Goal: Information Seeking & Learning: Learn about a topic

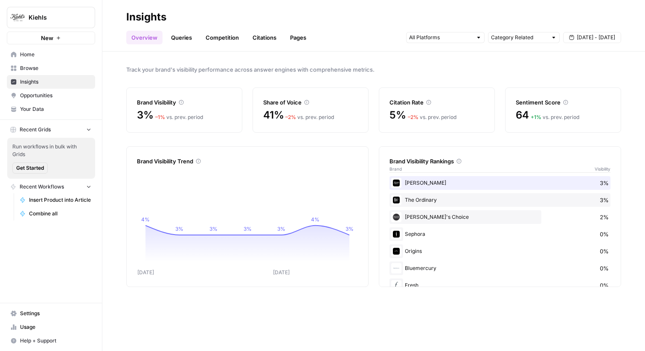
click at [29, 313] on span "Settings" at bounding box center [55, 314] width 71 height 8
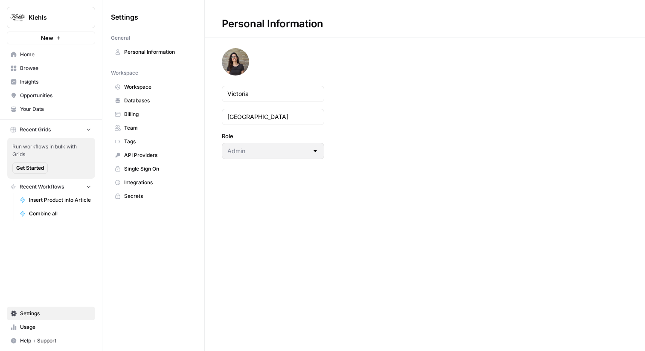
click at [66, 109] on span "Your Data" at bounding box center [55, 109] width 71 height 8
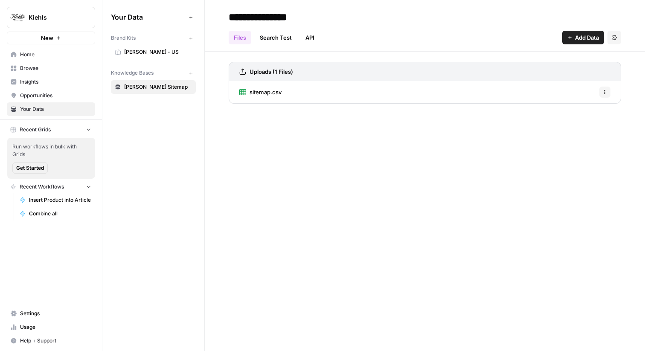
click at [191, 37] on icon "button" at bounding box center [191, 38] width 5 height 5
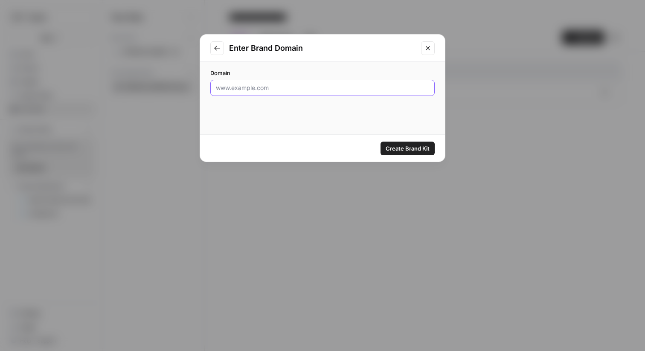
click at [241, 87] on input "Domain" at bounding box center [322, 88] width 213 height 9
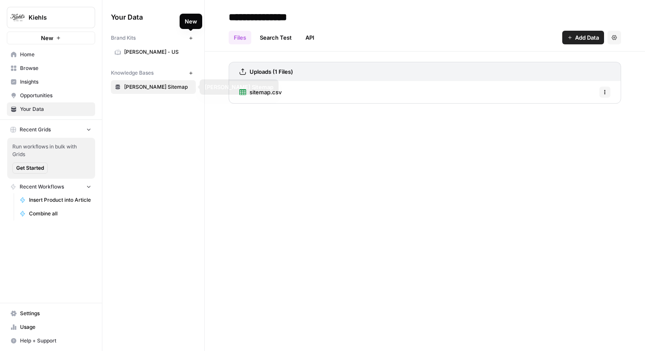
click at [156, 46] on link "[PERSON_NAME] - US" at bounding box center [153, 52] width 85 height 14
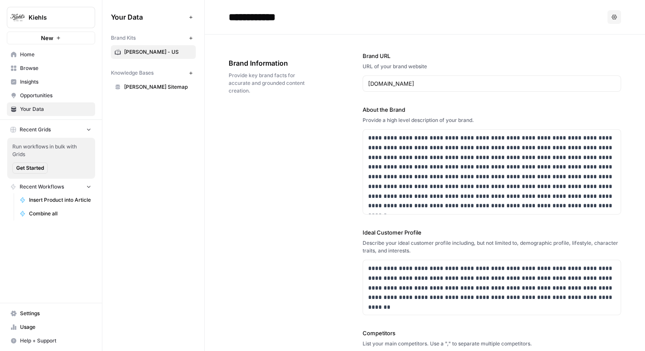
click at [395, 77] on div "[DOMAIN_NAME]" at bounding box center [492, 83] width 258 height 16
click at [191, 35] on button "New" at bounding box center [191, 38] width 10 height 10
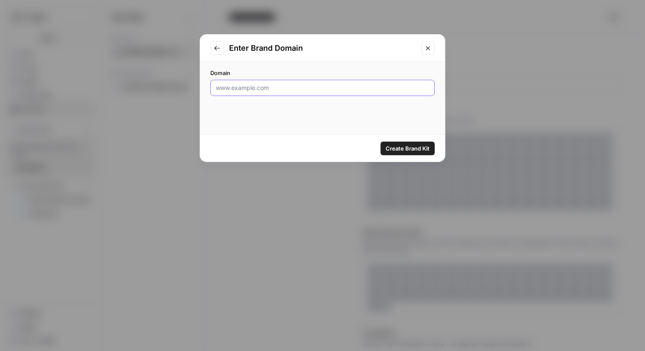
click at [297, 88] on input "Domain" at bounding box center [322, 88] width 213 height 9
paste input "[DOMAIN_NAME]"
type input "[DOMAIN_NAME]"
click at [398, 150] on span "Create Brand Kit" at bounding box center [408, 148] width 44 height 9
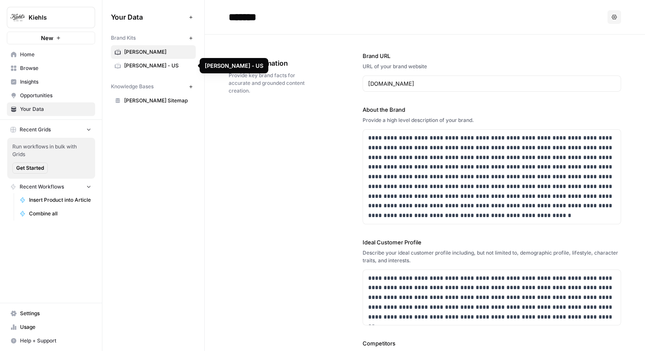
click at [138, 65] on span "[PERSON_NAME] - US" at bounding box center [158, 66] width 68 height 8
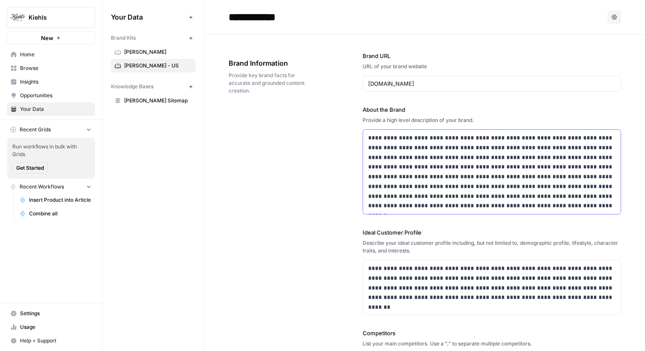
click at [476, 165] on p "**********" at bounding box center [491, 172] width 247 height 78
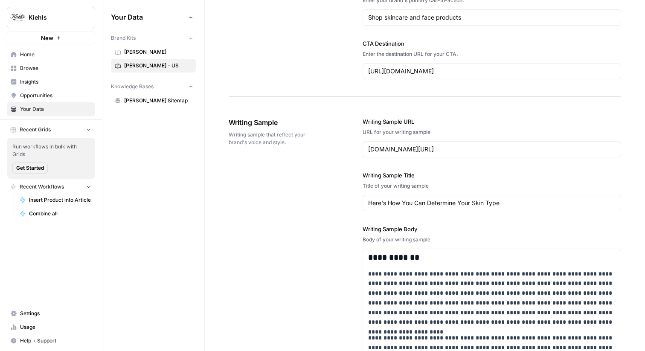
scroll to position [997, 0]
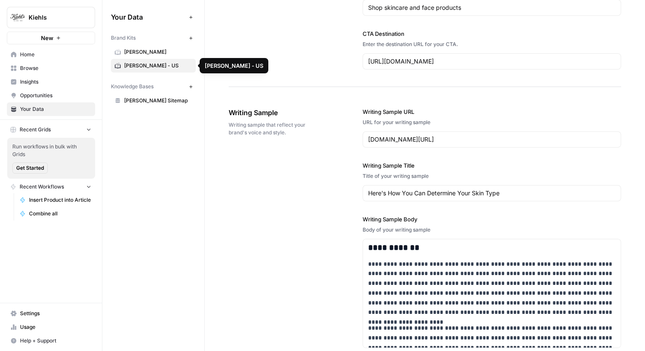
click at [156, 51] on span "Kiehl's" at bounding box center [158, 52] width 68 height 8
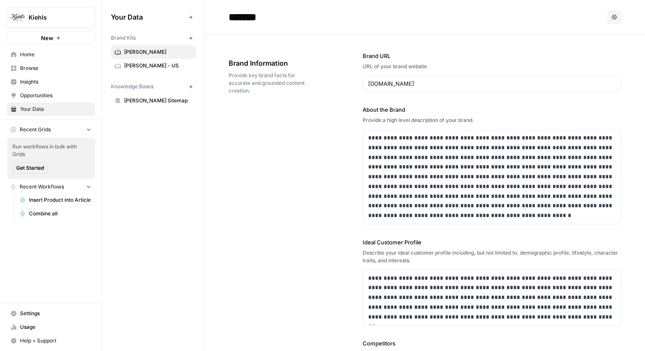
click at [278, 16] on input "*******" at bounding box center [293, 17] width 136 height 17
type input "**********"
click at [311, 140] on div "**********" at bounding box center [425, 297] width 392 height 525
click at [159, 65] on span "Kiehl's - US" at bounding box center [158, 66] width 68 height 8
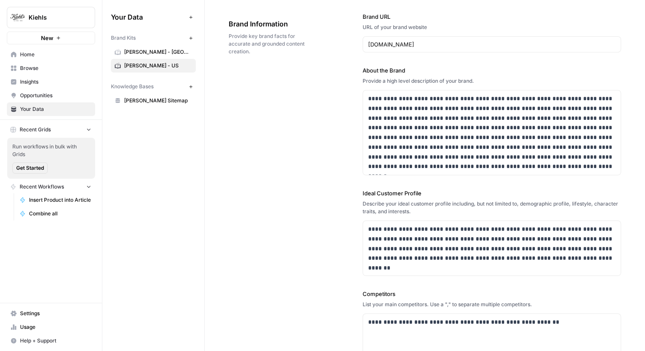
scroll to position [34, 0]
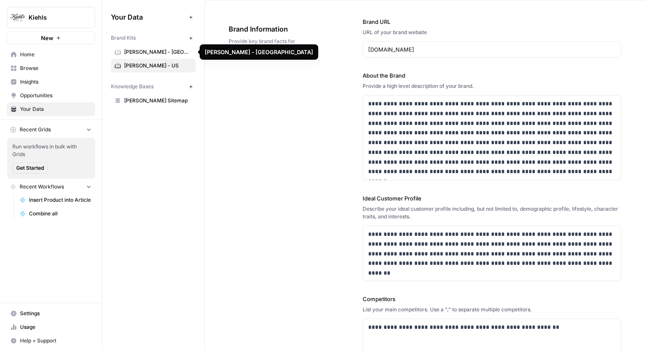
click at [134, 53] on span "[PERSON_NAME] - [GEOGRAPHIC_DATA]" at bounding box center [158, 52] width 68 height 8
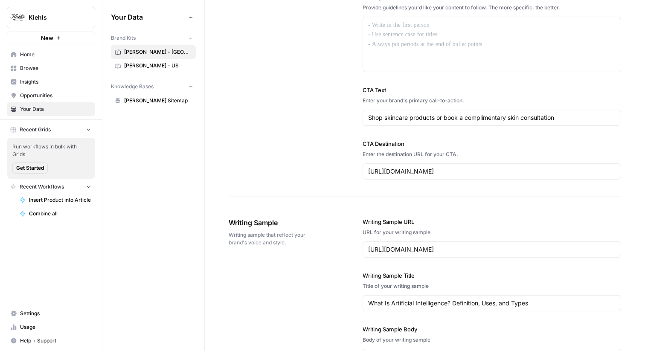
scroll to position [836, 0]
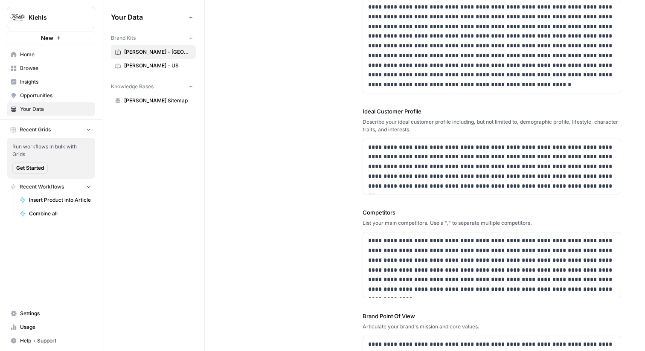
scroll to position [132, 0]
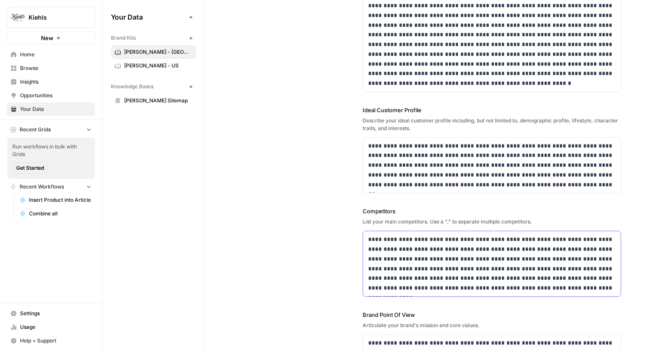
click at [433, 264] on p "**********" at bounding box center [491, 264] width 247 height 58
click at [129, 64] on span "[PERSON_NAME] - US" at bounding box center [158, 66] width 68 height 8
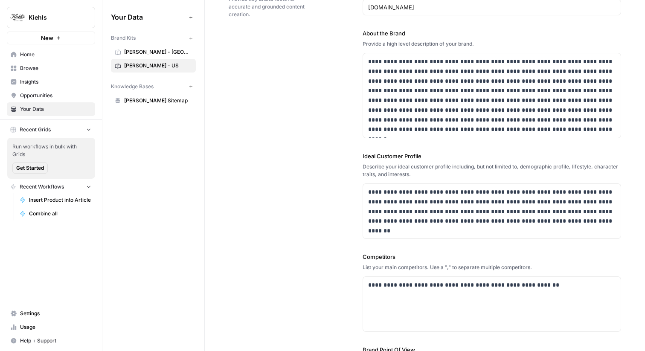
scroll to position [80, 0]
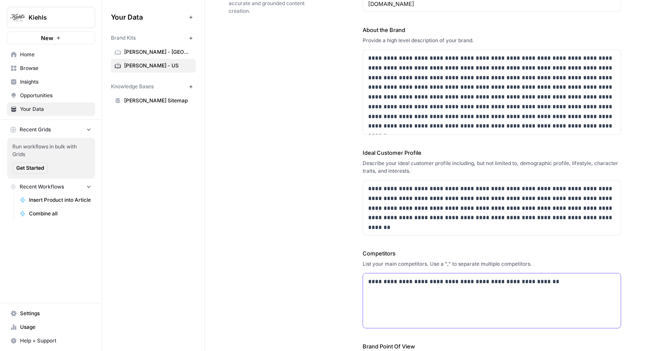
click at [428, 293] on div "**********" at bounding box center [492, 300] width 258 height 55
click at [132, 45] on link "[PERSON_NAME] - [GEOGRAPHIC_DATA]" at bounding box center [153, 52] width 85 height 14
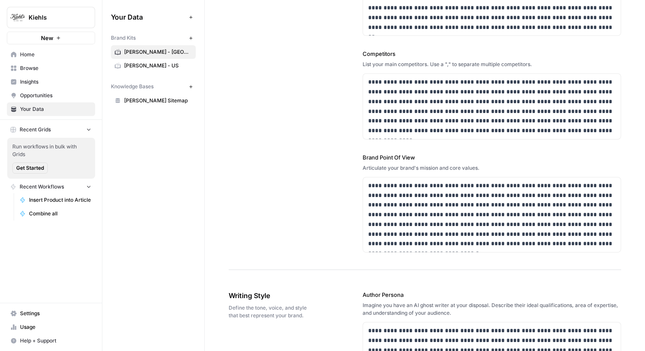
scroll to position [296, 0]
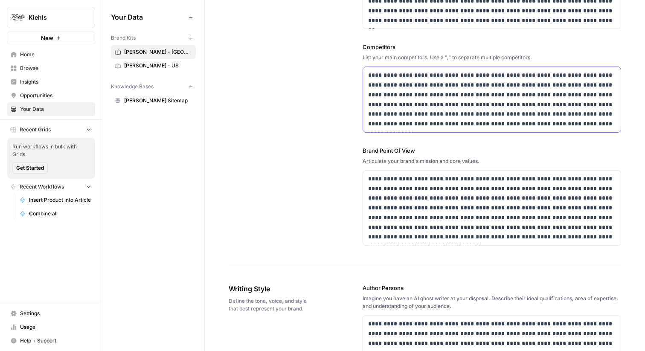
click at [424, 90] on p "**********" at bounding box center [491, 99] width 247 height 58
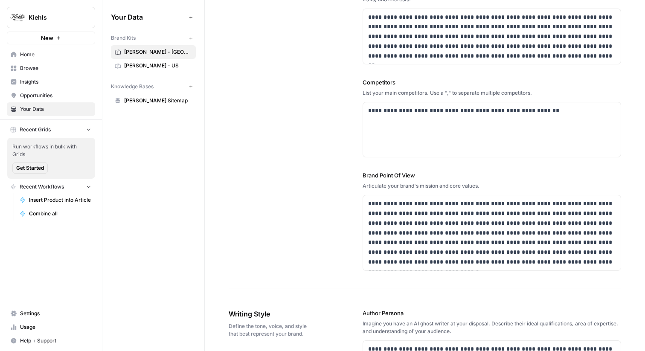
scroll to position [259, 0]
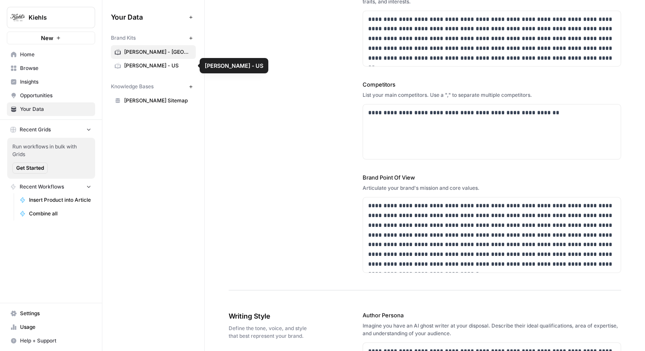
click at [255, 68] on div "**********" at bounding box center [425, 33] width 392 height 515
click at [328, 61] on div "**********" at bounding box center [425, 33] width 392 height 515
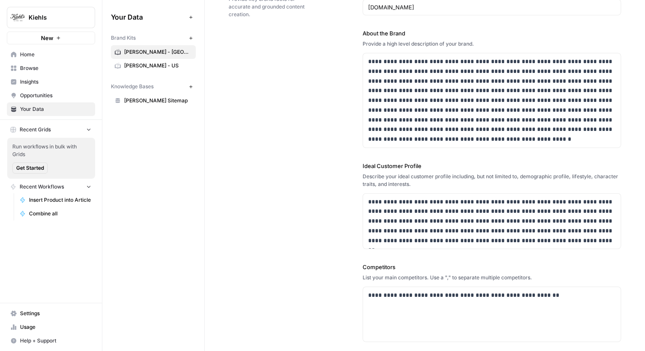
scroll to position [0, 0]
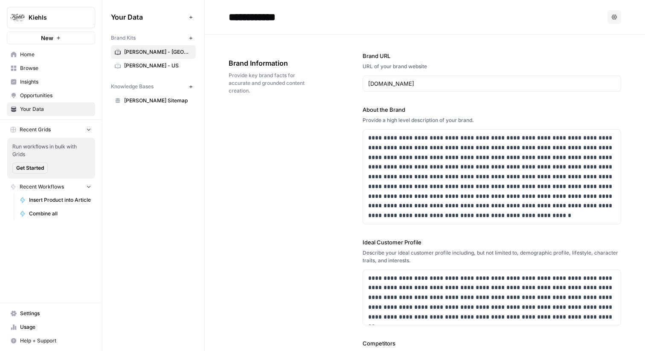
click at [151, 65] on span "Kiehl's - US" at bounding box center [158, 66] width 68 height 8
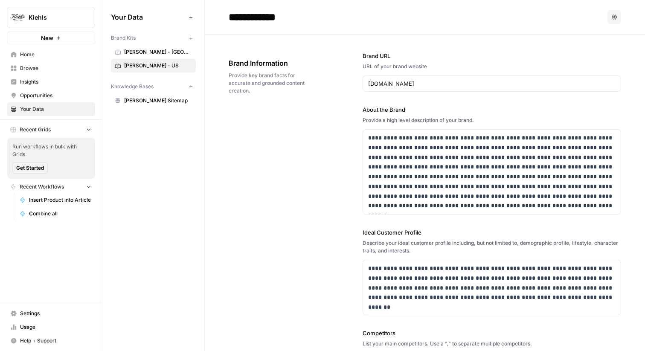
click at [151, 51] on span "[PERSON_NAME] - [GEOGRAPHIC_DATA]" at bounding box center [158, 52] width 68 height 8
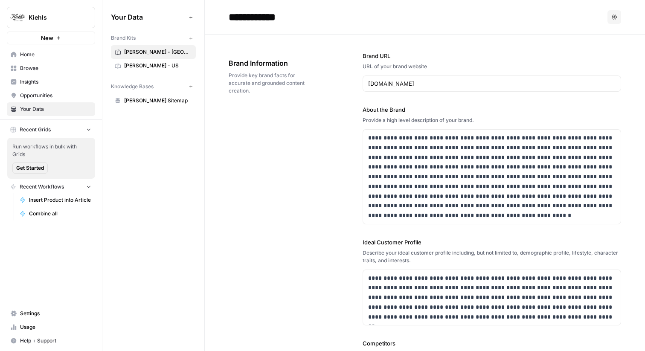
click at [242, 118] on div "**********" at bounding box center [425, 292] width 392 height 515
click at [262, 145] on div "**********" at bounding box center [425, 292] width 392 height 515
click at [42, 78] on link "Insights" at bounding box center [51, 82] width 88 height 14
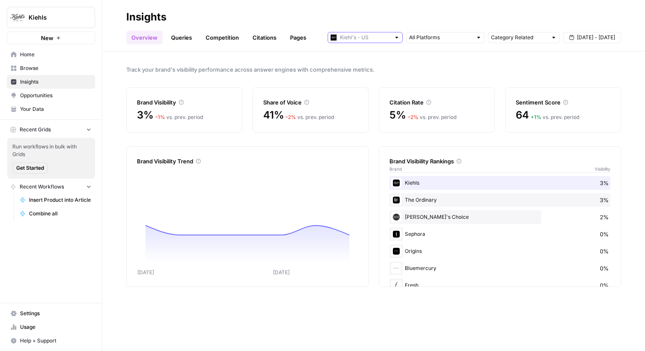
click at [380, 38] on input "text" at bounding box center [365, 37] width 50 height 9
click at [370, 57] on span "[PERSON_NAME] - [GEOGRAPHIC_DATA]" at bounding box center [368, 56] width 48 height 9
type input "[PERSON_NAME] - [GEOGRAPHIC_DATA]"
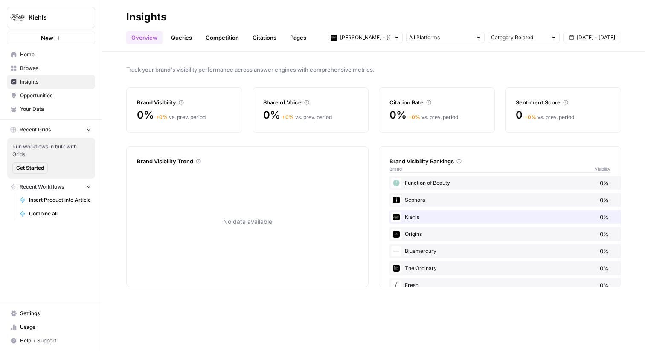
click at [175, 34] on link "Queries" at bounding box center [181, 38] width 31 height 14
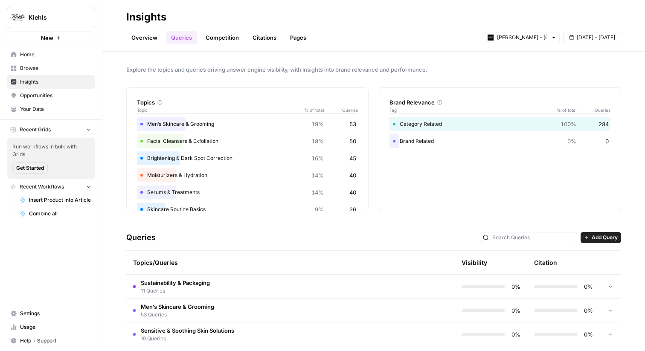
click at [221, 37] on link "Competition" at bounding box center [222, 38] width 44 height 14
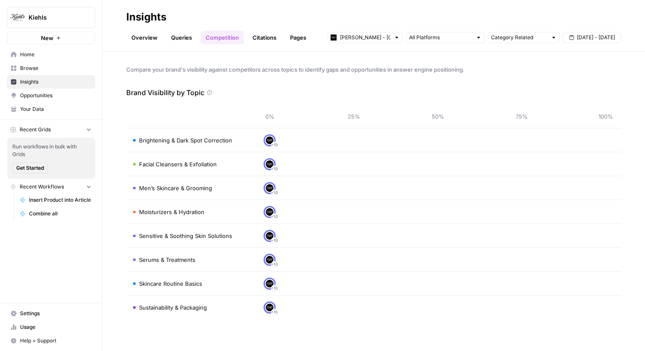
click at [265, 38] on link "Citations" at bounding box center [264, 38] width 34 height 14
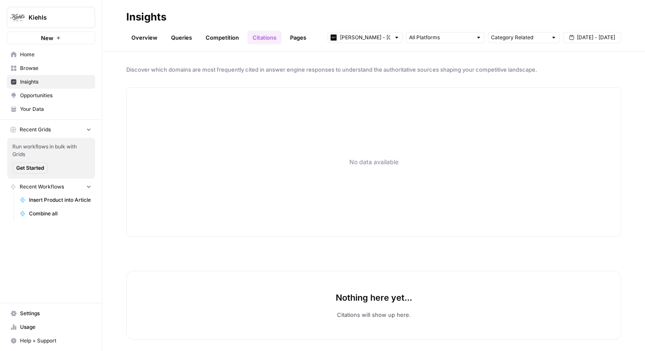
click at [301, 38] on link "Pages" at bounding box center [298, 38] width 26 height 14
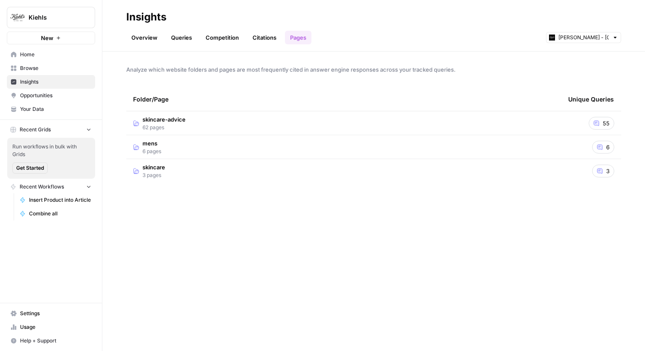
click at [172, 123] on span "skincare-advice" at bounding box center [163, 119] width 43 height 9
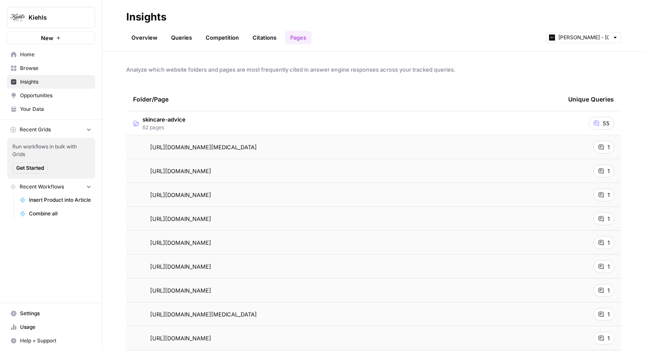
scroll to position [7, 0]
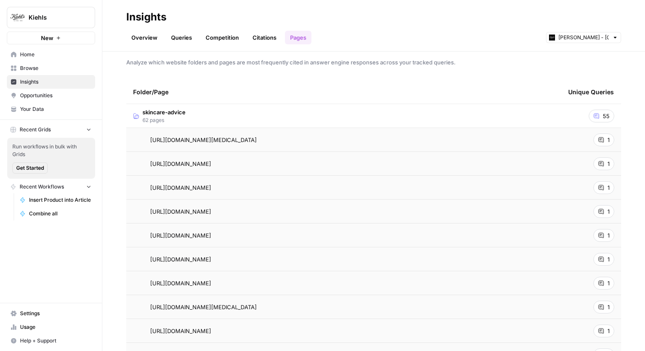
click at [249, 68] on div "Analyze which website folders and pages are most frequently cited in answer eng…" at bounding box center [373, 201] width 543 height 299
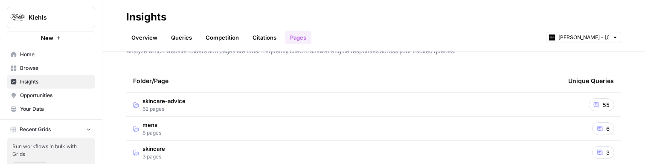
scroll to position [19, 0]
click at [593, 38] on input "text" at bounding box center [583, 37] width 50 height 9
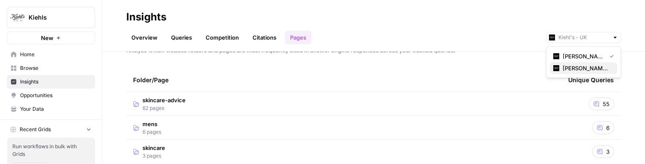
click at [577, 69] on span "[PERSON_NAME] - US" at bounding box center [587, 68] width 48 height 9
type input "[PERSON_NAME] - US"
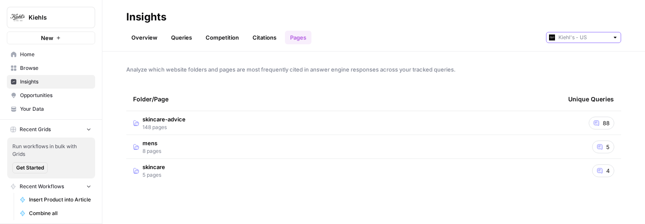
click at [585, 37] on input "text" at bounding box center [583, 37] width 50 height 9
click at [575, 58] on span "[PERSON_NAME] - [GEOGRAPHIC_DATA]" at bounding box center [587, 56] width 48 height 9
type input "[PERSON_NAME] - [GEOGRAPHIC_DATA]"
click at [550, 127] on td "skincare-advice 62 pages" at bounding box center [343, 122] width 435 height 23
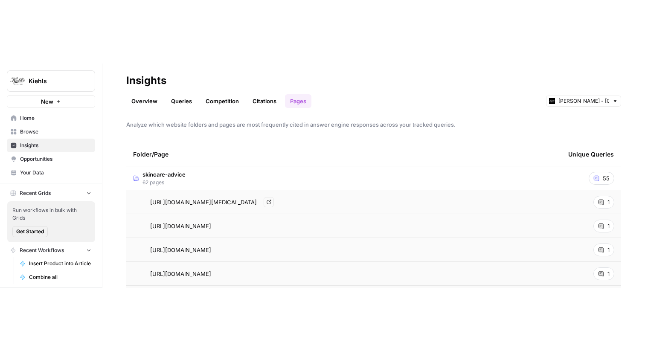
scroll to position [28, 0]
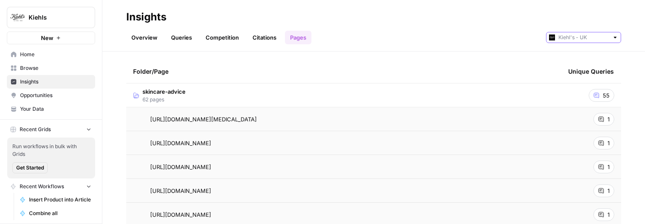
click at [583, 41] on input "text" at bounding box center [583, 37] width 50 height 9
click at [577, 67] on span "Kiehl's - US" at bounding box center [587, 68] width 48 height 9
type input "Kiehl's - US"
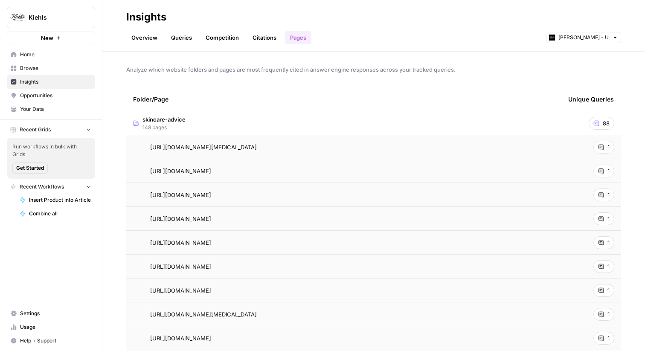
click at [279, 76] on div "Analyze which website folders and pages are most frequently cited in answer eng…" at bounding box center [373, 201] width 543 height 299
click at [262, 96] on div "Folder/Page" at bounding box center [343, 98] width 421 height 23
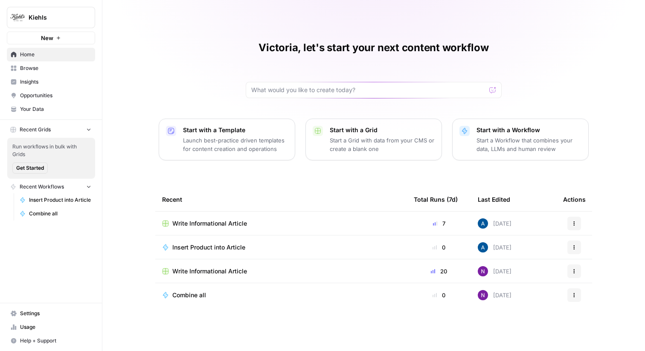
click at [58, 83] on span "Insights" at bounding box center [55, 82] width 71 height 8
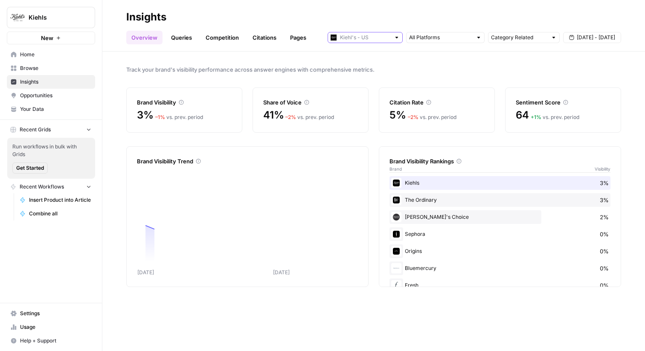
click at [384, 40] on input "text" at bounding box center [365, 37] width 50 height 9
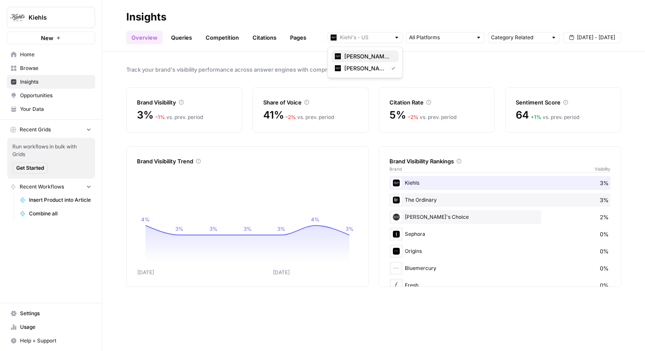
click at [385, 56] on span "[PERSON_NAME] - [GEOGRAPHIC_DATA]" at bounding box center [368, 56] width 48 height 9
type input "[PERSON_NAME] - [GEOGRAPHIC_DATA]"
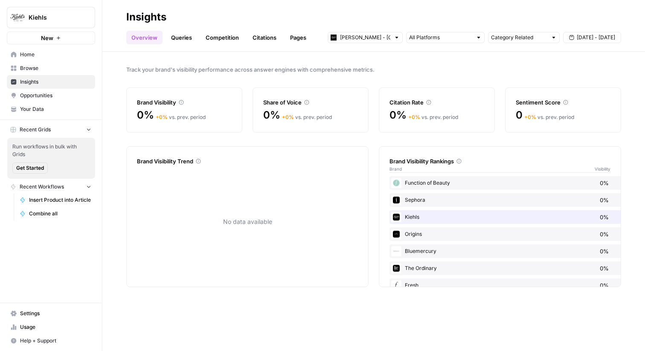
click at [190, 35] on link "Queries" at bounding box center [181, 38] width 31 height 14
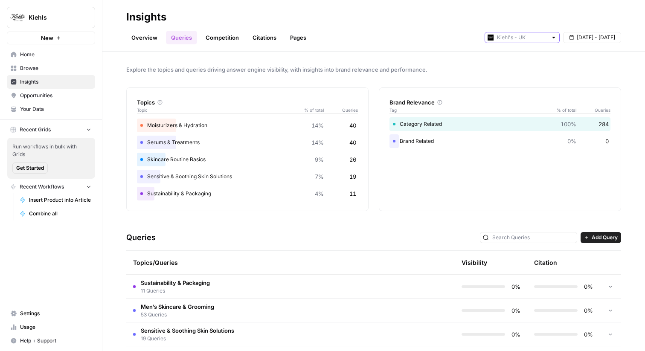
click at [499, 39] on input "text" at bounding box center [522, 37] width 50 height 9
click at [500, 64] on div "[PERSON_NAME] - US" at bounding box center [522, 68] width 61 height 9
type input "[PERSON_NAME] - US"
click at [525, 40] on input "text" at bounding box center [522, 37] width 50 height 9
click at [517, 55] on span "[PERSON_NAME] - [GEOGRAPHIC_DATA]" at bounding box center [525, 56] width 48 height 9
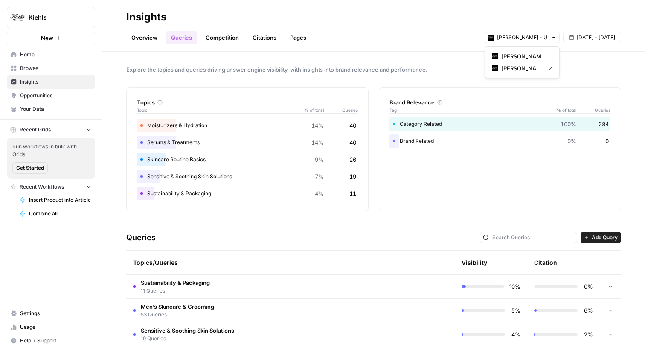
type input "[PERSON_NAME] - [GEOGRAPHIC_DATA]"
click at [44, 112] on span "Your Data" at bounding box center [55, 109] width 71 height 8
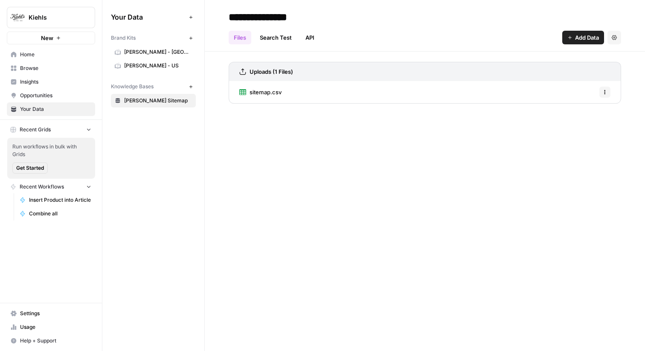
click at [154, 52] on span "[PERSON_NAME] - [GEOGRAPHIC_DATA]" at bounding box center [158, 52] width 68 height 8
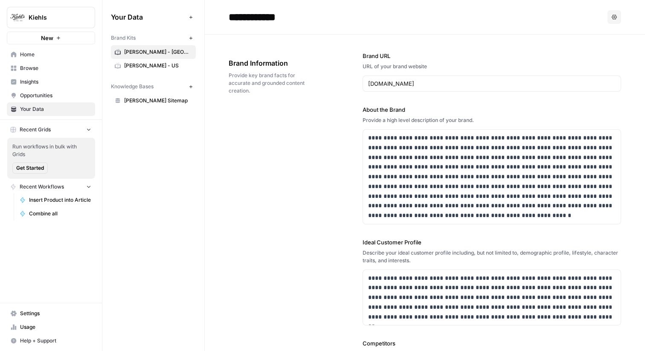
click at [258, 176] on div "**********" at bounding box center [425, 292] width 392 height 515
click at [302, 32] on header "**********" at bounding box center [425, 17] width 440 height 35
click at [296, 35] on div "**********" at bounding box center [425, 292] width 392 height 515
click at [415, 156] on p "**********" at bounding box center [491, 176] width 247 height 87
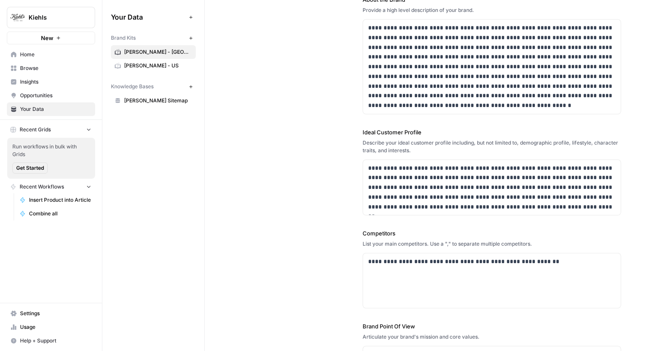
scroll to position [159, 0]
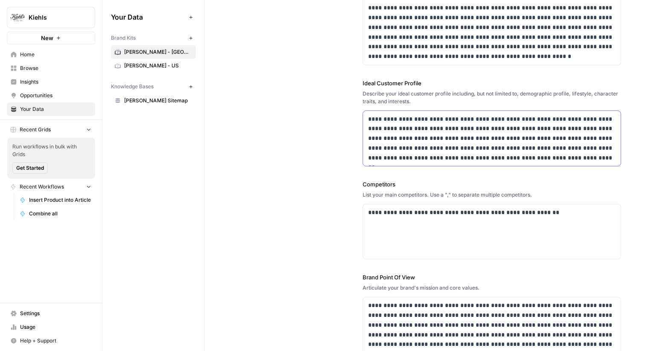
click at [419, 138] on p "**********" at bounding box center [491, 138] width 247 height 49
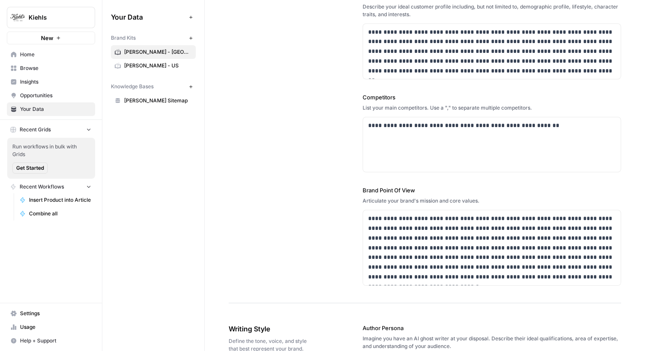
scroll to position [273, 0]
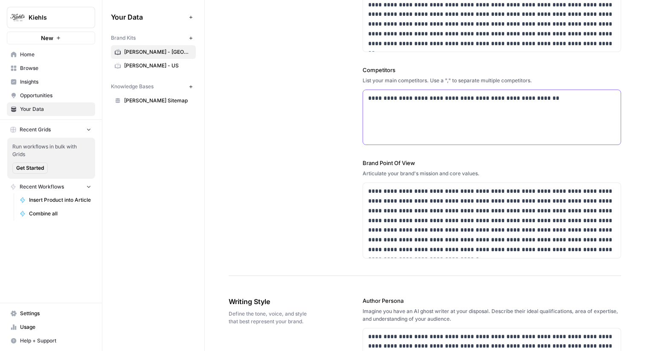
click at [433, 98] on p "**********" at bounding box center [491, 98] width 247 height 10
click at [439, 212] on p "**********" at bounding box center [491, 220] width 247 height 68
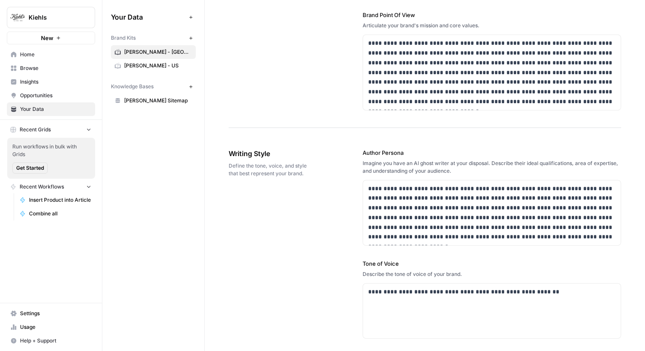
scroll to position [488, 0]
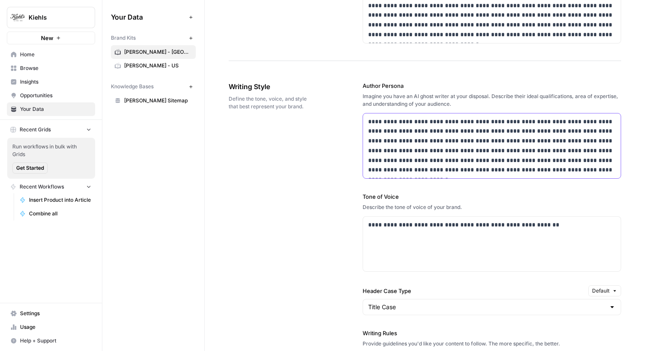
click at [403, 133] on p "**********" at bounding box center [491, 146] width 247 height 58
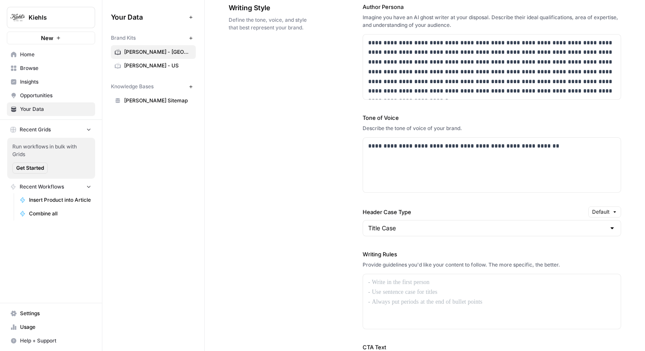
scroll to position [587, 0]
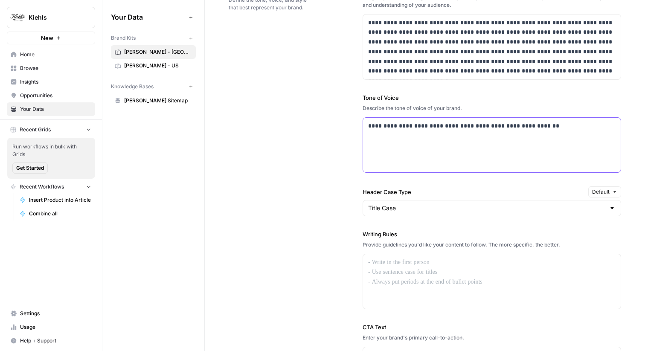
click at [440, 145] on div "**********" at bounding box center [492, 145] width 258 height 55
click at [411, 280] on div at bounding box center [492, 281] width 258 height 55
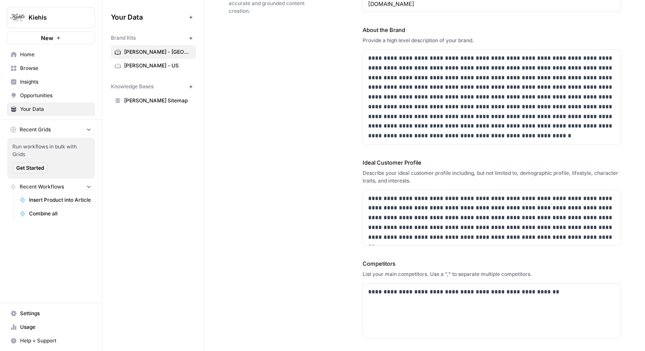
scroll to position [0, 0]
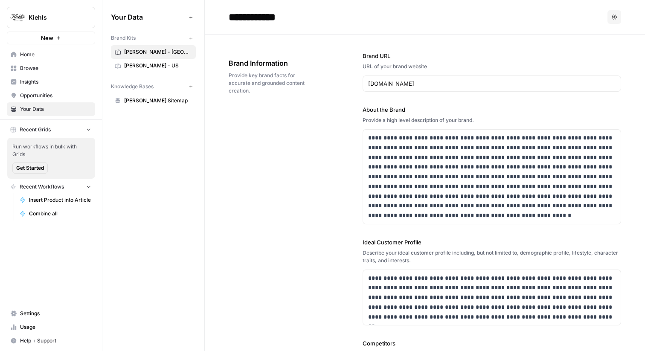
click at [47, 81] on span "Insights" at bounding box center [55, 82] width 71 height 8
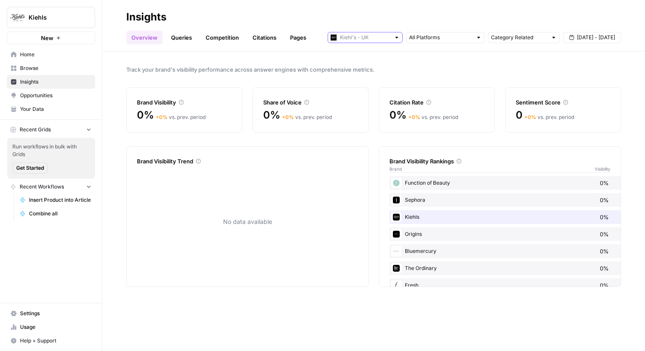
click at [373, 36] on input "text" at bounding box center [365, 37] width 50 height 9
click at [360, 63] on button "Kiehl's - US" at bounding box center [364, 68] width 67 height 12
type input "Kiehl's - US"
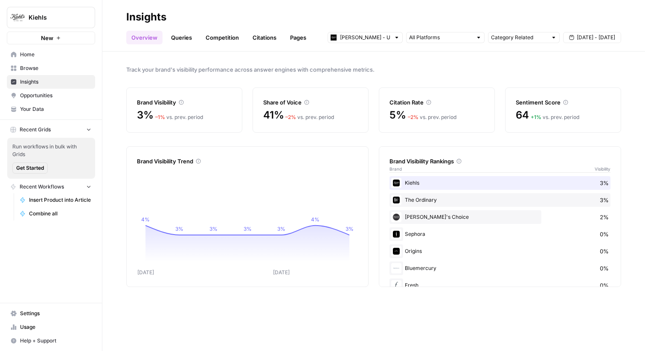
click at [188, 40] on link "Queries" at bounding box center [181, 38] width 31 height 14
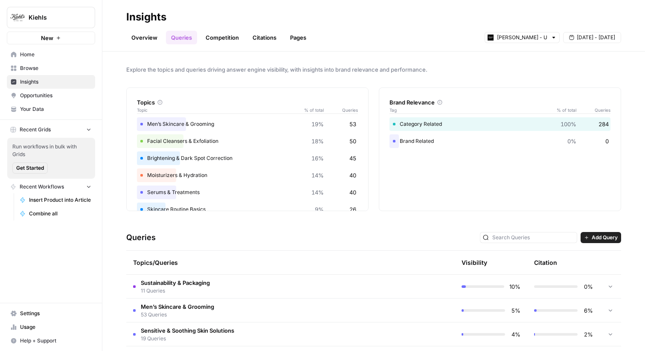
click at [143, 38] on link "Overview" at bounding box center [144, 38] width 36 height 14
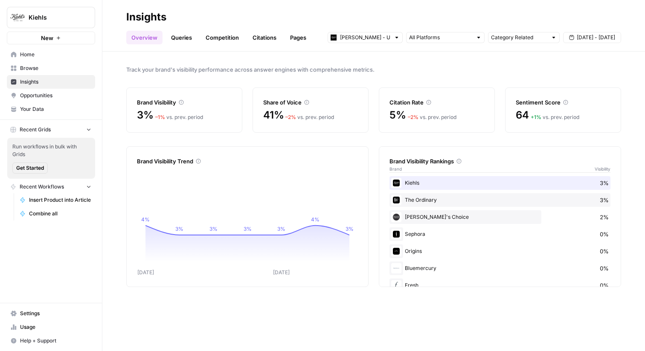
click at [271, 114] on span "41%" at bounding box center [273, 115] width 20 height 14
click at [174, 120] on div "– 1 % vs. prev. period" at bounding box center [179, 117] width 48 height 8
click at [184, 37] on link "Queries" at bounding box center [181, 38] width 31 height 14
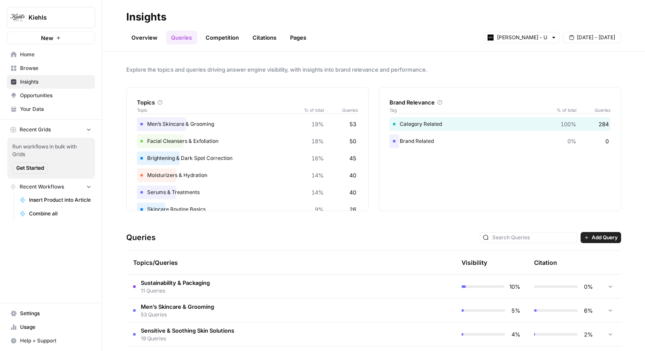
click at [218, 76] on div "Explore the topics and queries driving answer engine visibility, with insights …" at bounding box center [373, 201] width 543 height 299
click at [242, 74] on div "Explore the topics and queries driving answer engine visibility, with insights …" at bounding box center [373, 201] width 543 height 299
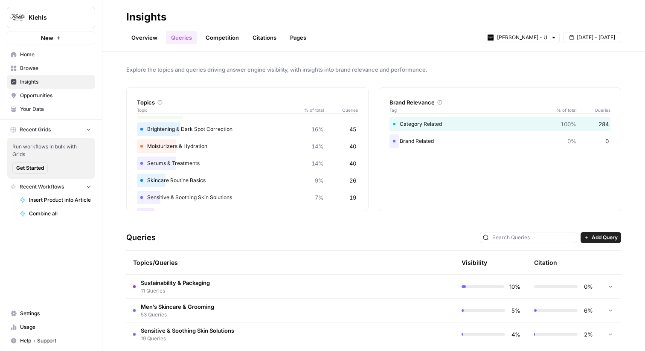
scroll to position [38, 0]
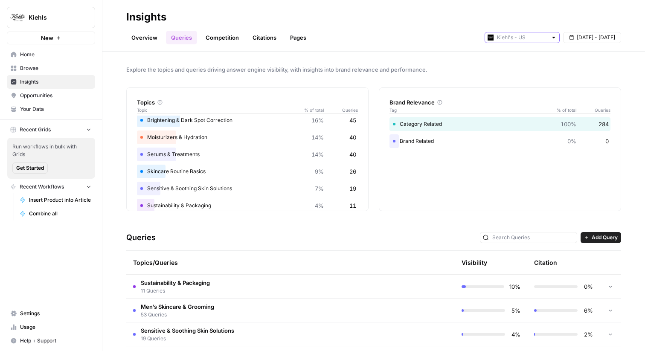
click at [510, 41] on input "text" at bounding box center [522, 37] width 50 height 9
click at [506, 58] on span "[PERSON_NAME] - [GEOGRAPHIC_DATA]" at bounding box center [525, 56] width 48 height 9
type input "[PERSON_NAME] - [GEOGRAPHIC_DATA]"
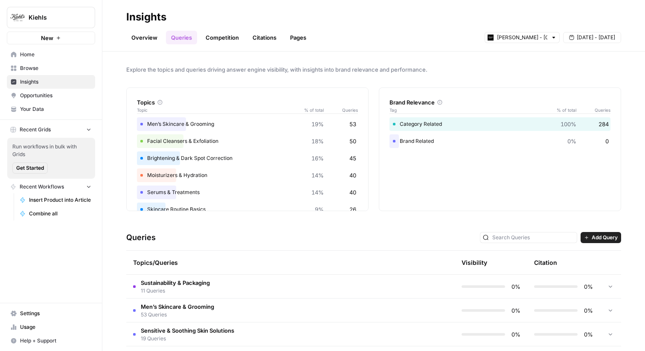
click at [244, 92] on div "Topics Topic % of total Queries" at bounding box center [247, 102] width 221 height 28
click at [154, 34] on link "Overview" at bounding box center [144, 38] width 36 height 14
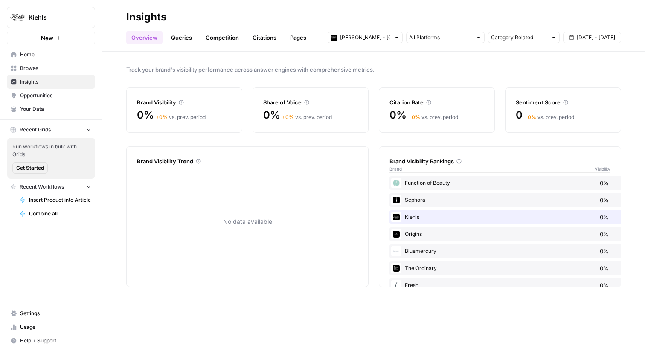
click at [177, 41] on link "Queries" at bounding box center [181, 38] width 31 height 14
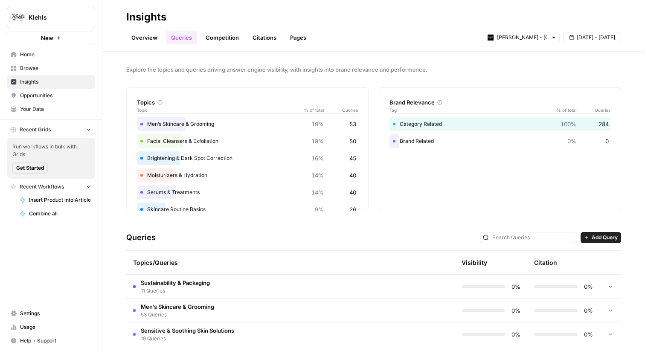
click at [137, 39] on link "Overview" at bounding box center [144, 38] width 36 height 14
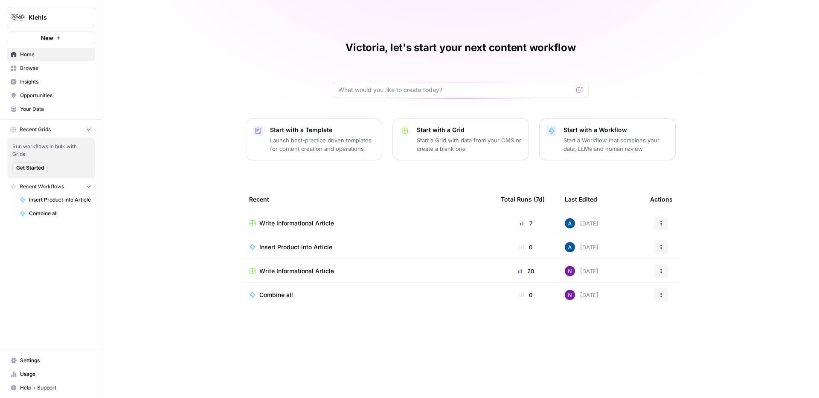
click at [57, 70] on span "Browse" at bounding box center [55, 68] width 71 height 8
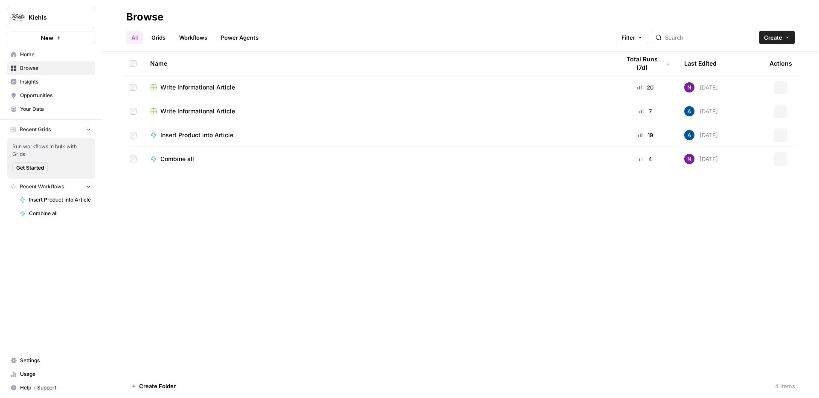
click at [50, 84] on span "Insights" at bounding box center [55, 82] width 71 height 8
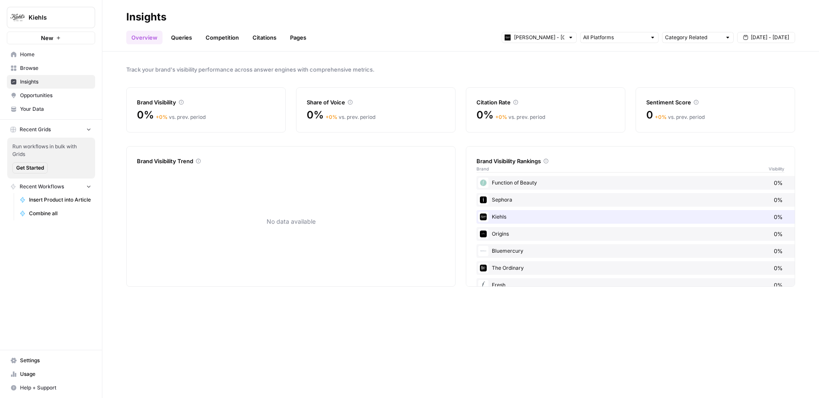
click at [235, 128] on div "0% + 0 % vs. prev. period" at bounding box center [206, 120] width 138 height 24
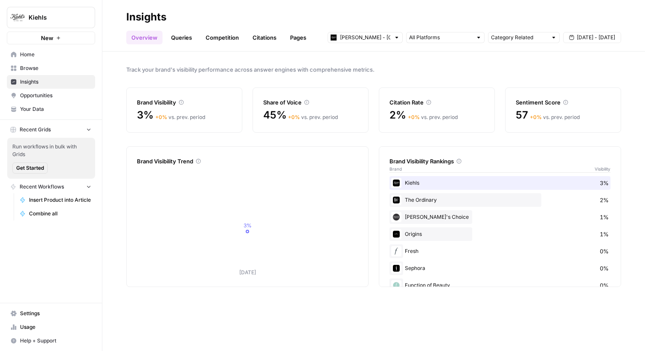
click at [311, 116] on div "+ 0 % vs. prev. period" at bounding box center [313, 117] width 50 height 8
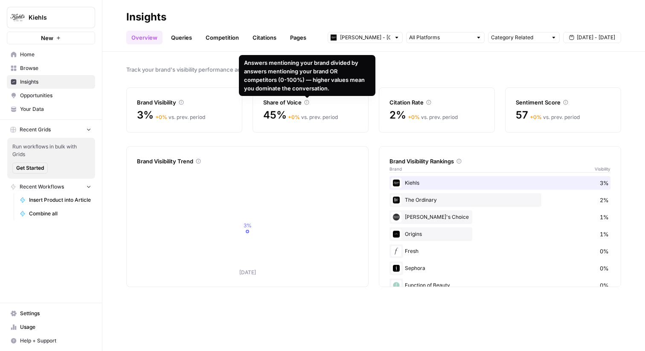
click at [321, 117] on div "+ 0 % vs. prev. period" at bounding box center [313, 117] width 50 height 8
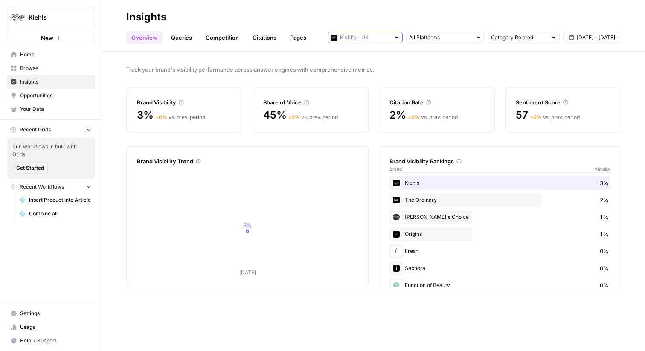
click at [366, 40] on input "text" at bounding box center [365, 37] width 50 height 9
click at [363, 65] on span "[PERSON_NAME] - US" at bounding box center [368, 68] width 48 height 9
type input "[PERSON_NAME] - US"
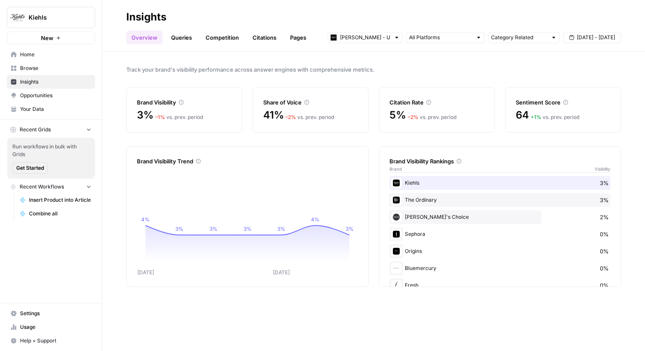
click at [183, 37] on link "Queries" at bounding box center [181, 38] width 31 height 14
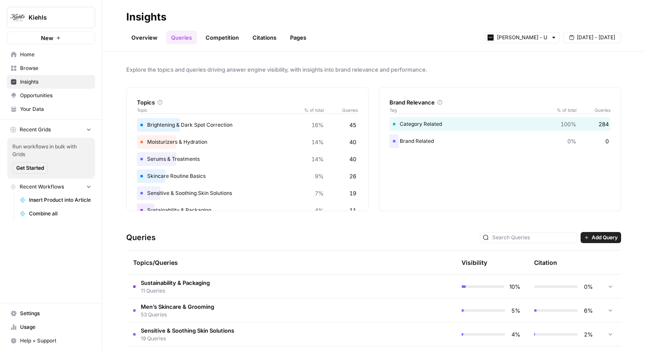
scroll to position [49, 0]
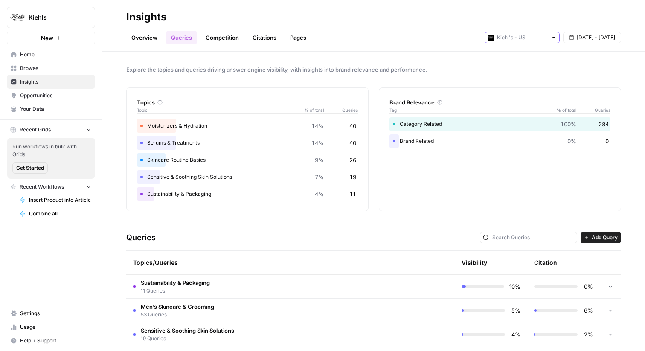
click at [514, 39] on input "text" at bounding box center [522, 37] width 50 height 9
click at [512, 55] on span "[PERSON_NAME] - [GEOGRAPHIC_DATA]" at bounding box center [525, 56] width 48 height 9
type input "[PERSON_NAME] - [GEOGRAPHIC_DATA]"
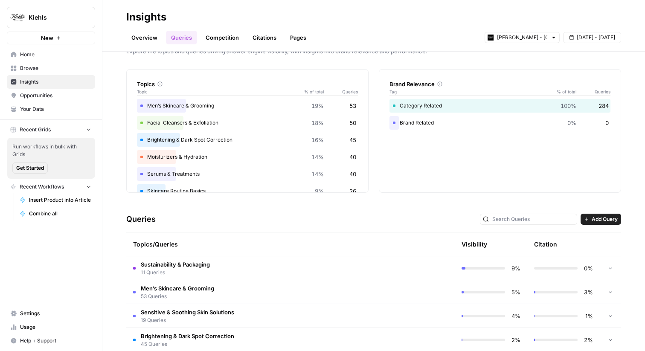
scroll to position [23, 0]
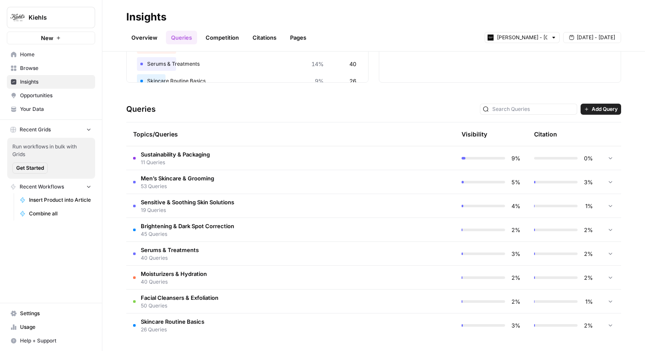
click at [401, 35] on div "Overview Queries Competition Citations Pages [PERSON_NAME] - UK [DATE] - [DATE]" at bounding box center [373, 34] width 495 height 20
